Goal: Task Accomplishment & Management: Use online tool/utility

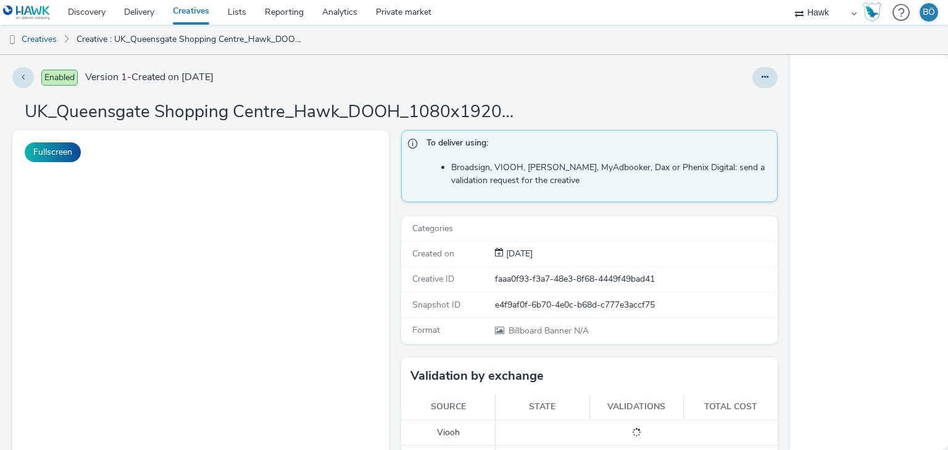
select select "11a7df10-284f-415c-b52a-427acf4c31ae"
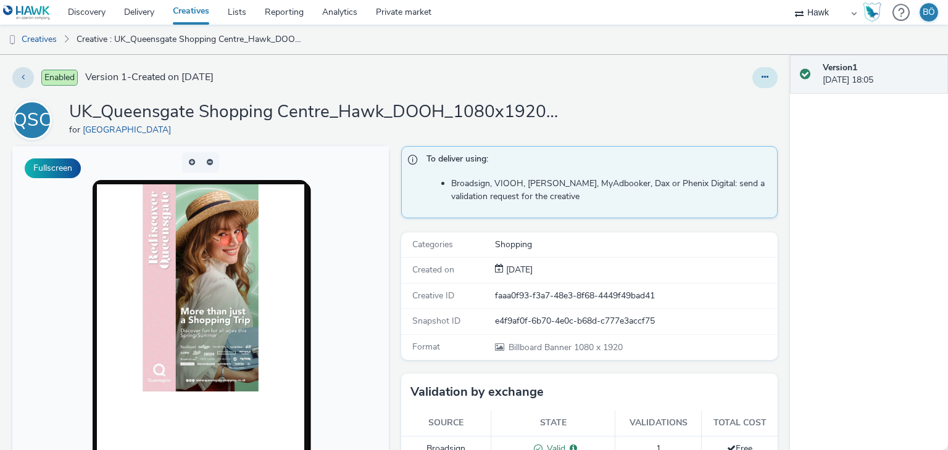
click at [752, 81] on button at bounding box center [764, 77] width 25 height 21
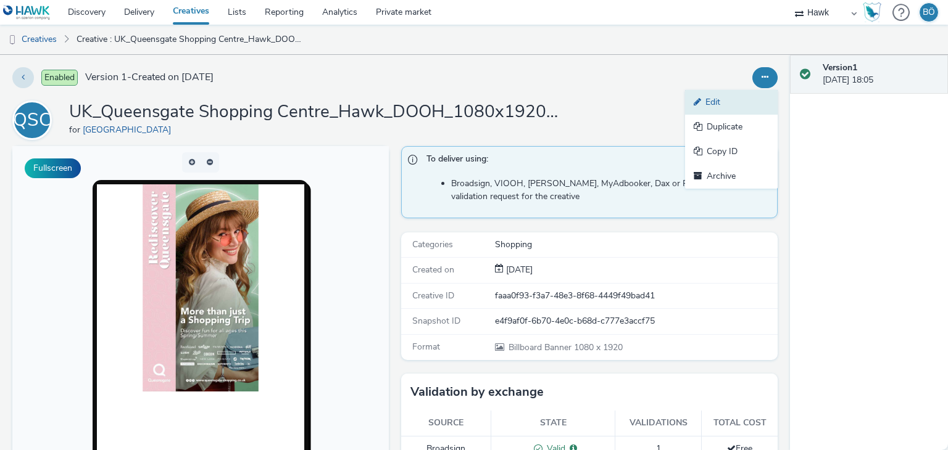
drag, startPoint x: 740, startPoint y: 96, endPoint x: 616, endPoint y: 158, distance: 139.1
click at [739, 96] on link "Edit" at bounding box center [731, 102] width 93 height 25
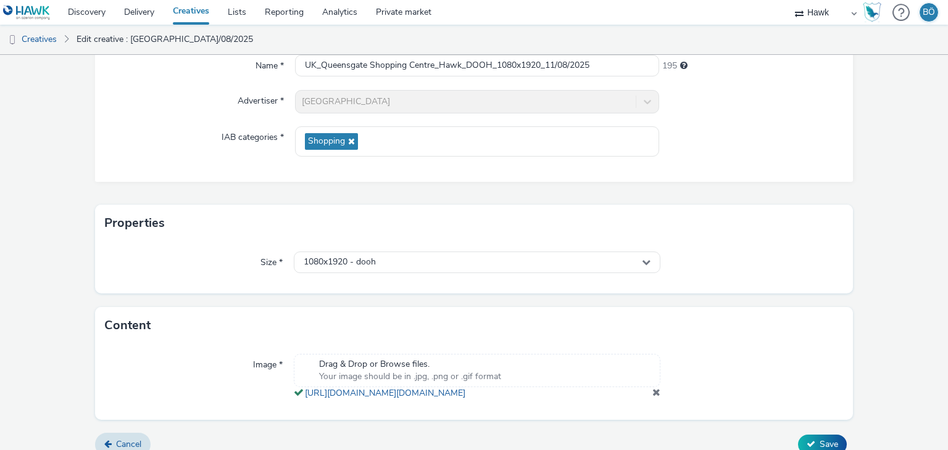
scroll to position [161, 0]
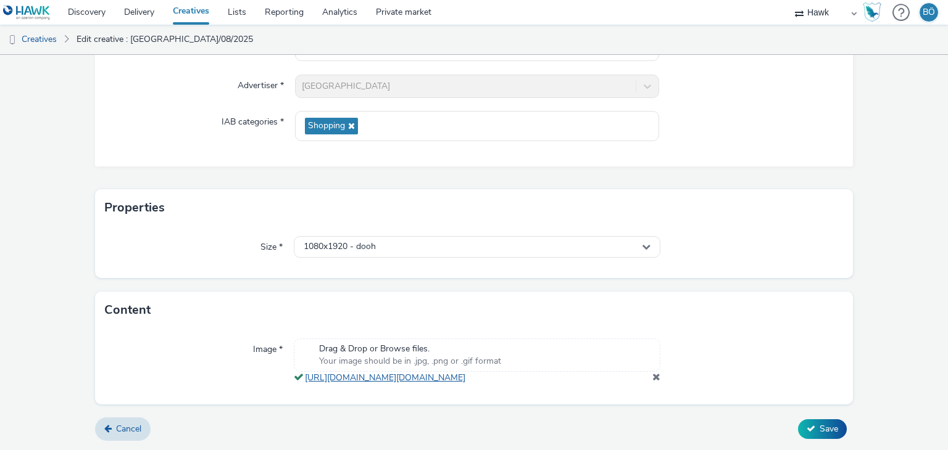
click at [470, 372] on link "[URL][DOMAIN_NAME][DOMAIN_NAME]" at bounding box center [387, 378] width 165 height 12
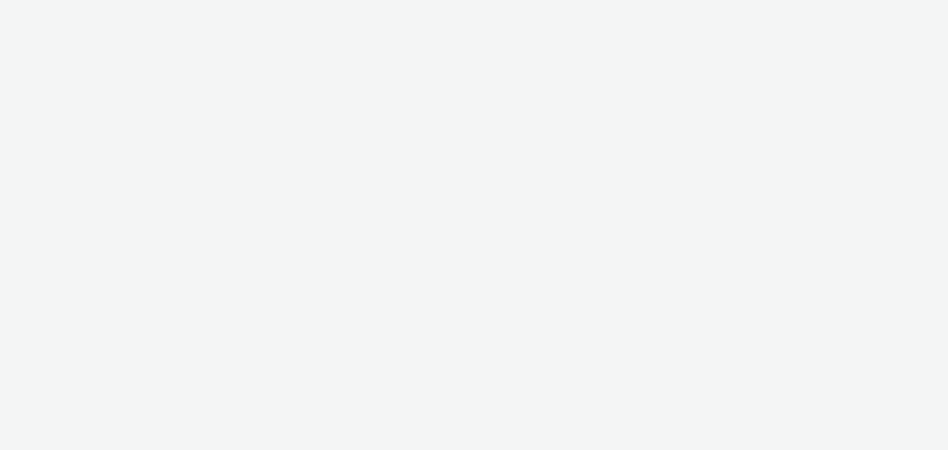
select select "11a7df10-284f-415c-b52a-427acf4c31ae"
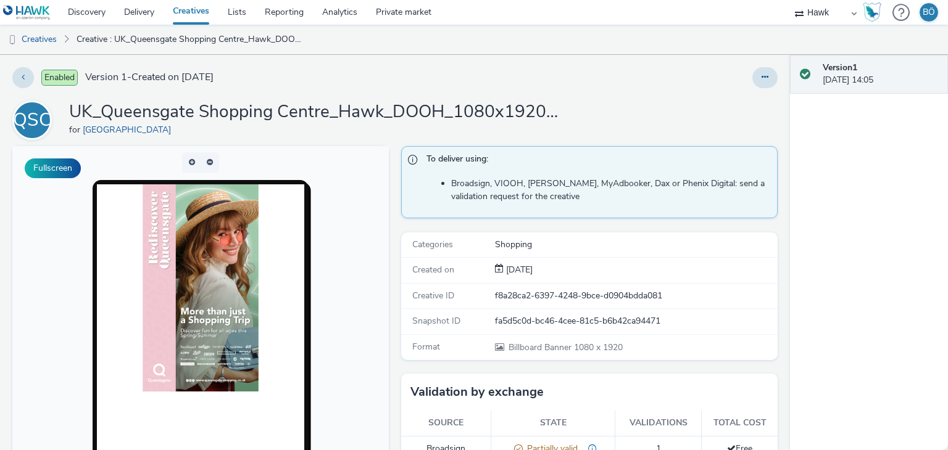
click at [239, 259] on img at bounding box center [201, 287] width 116 height 207
click at [752, 73] on button at bounding box center [764, 77] width 25 height 21
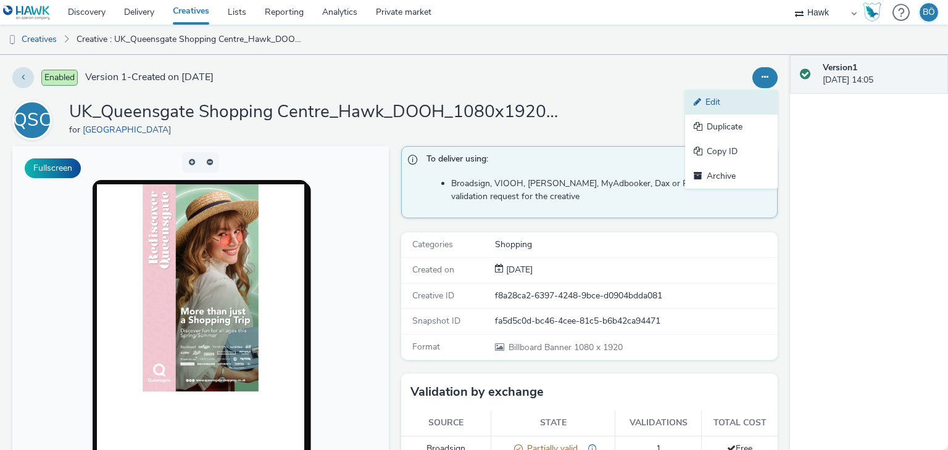
click at [745, 103] on link "Edit" at bounding box center [731, 102] width 93 height 25
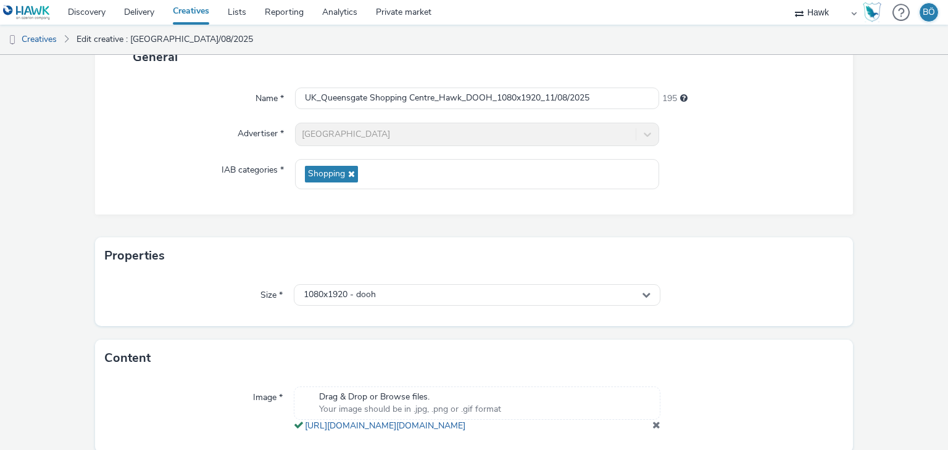
scroll to position [161, 0]
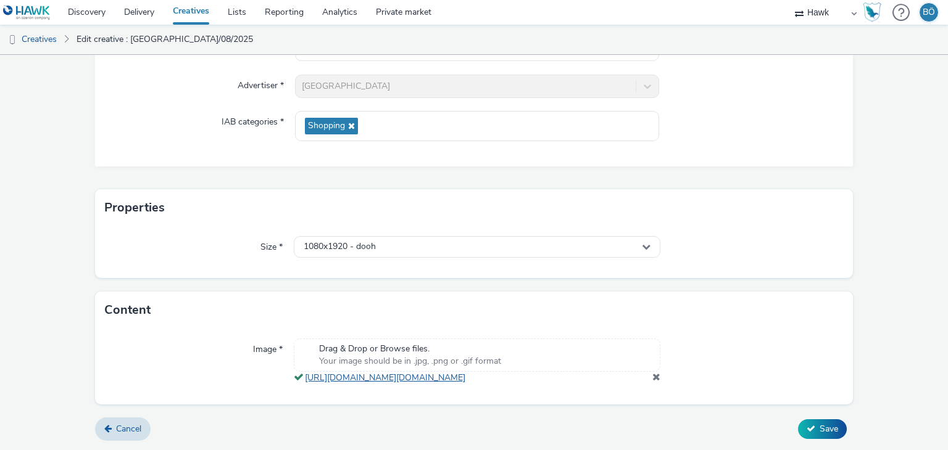
click at [442, 372] on link "https://tabmo-cdn.s3.eu-west-1.amazonaws.com/hawk.tabmo.io/organizations/7c12fa…" at bounding box center [387, 378] width 165 height 12
